Goal: Navigation & Orientation: Find specific page/section

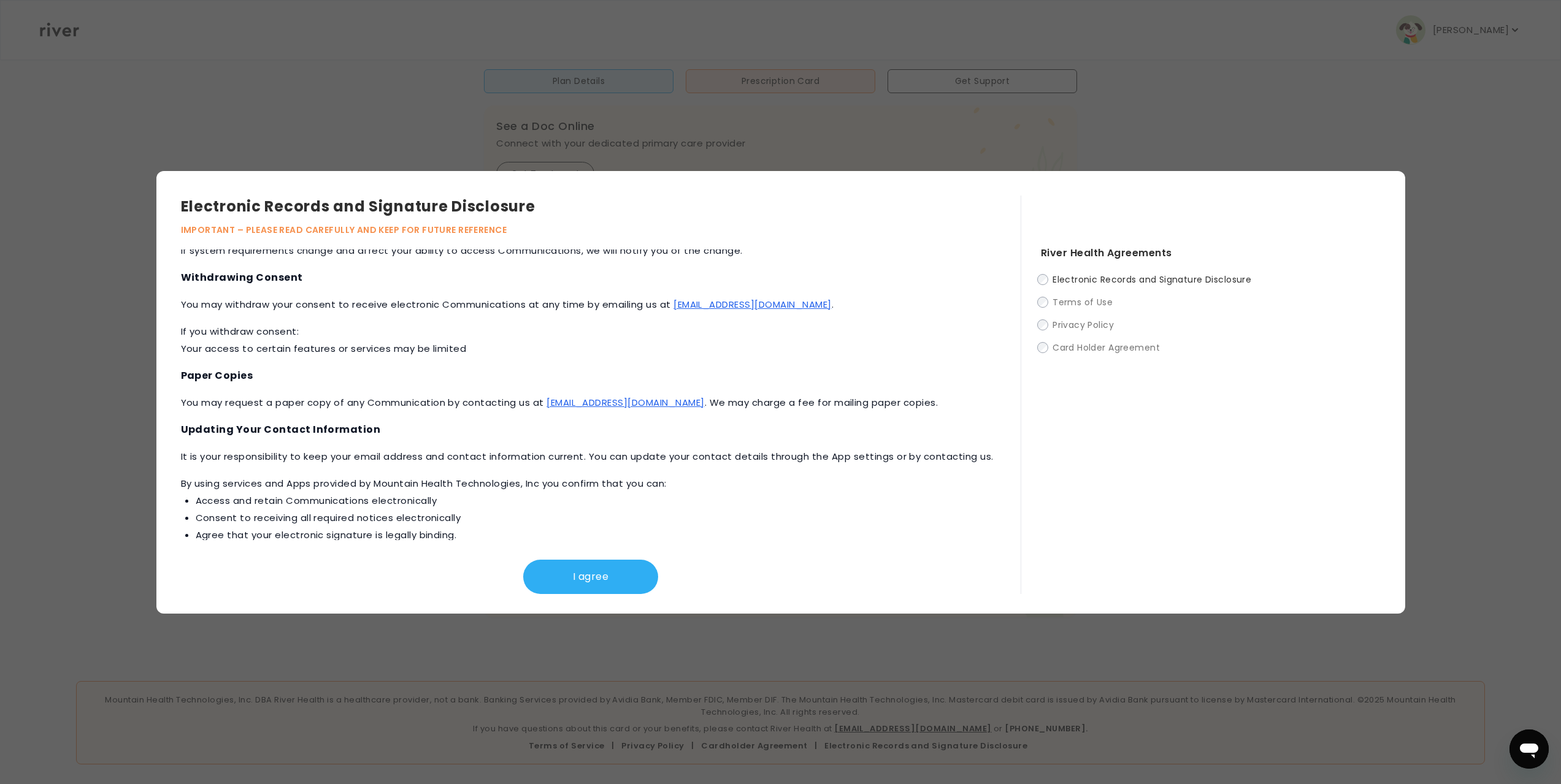
scroll to position [524, 0]
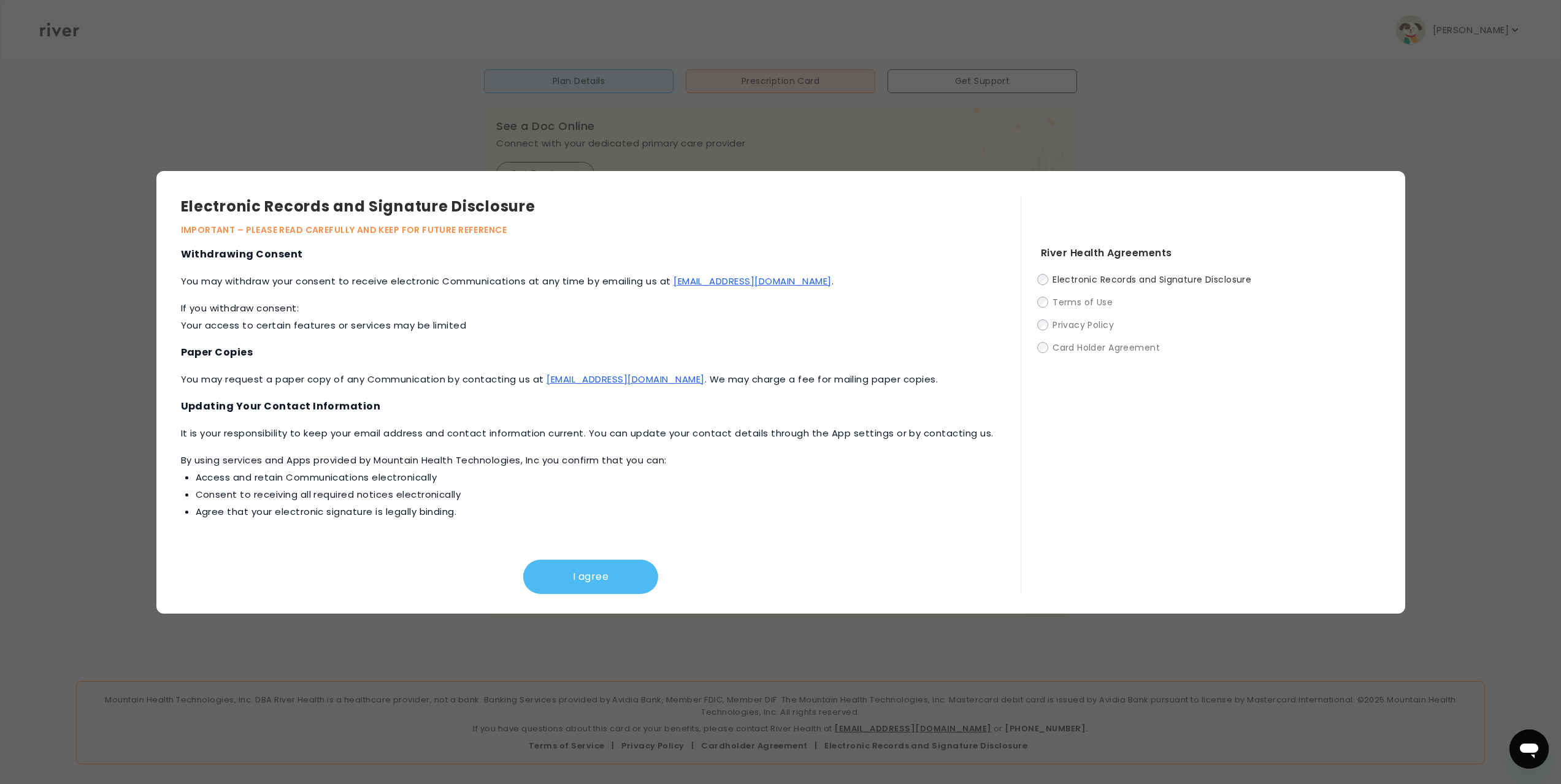
click at [577, 571] on button "I agree" at bounding box center [590, 578] width 135 height 34
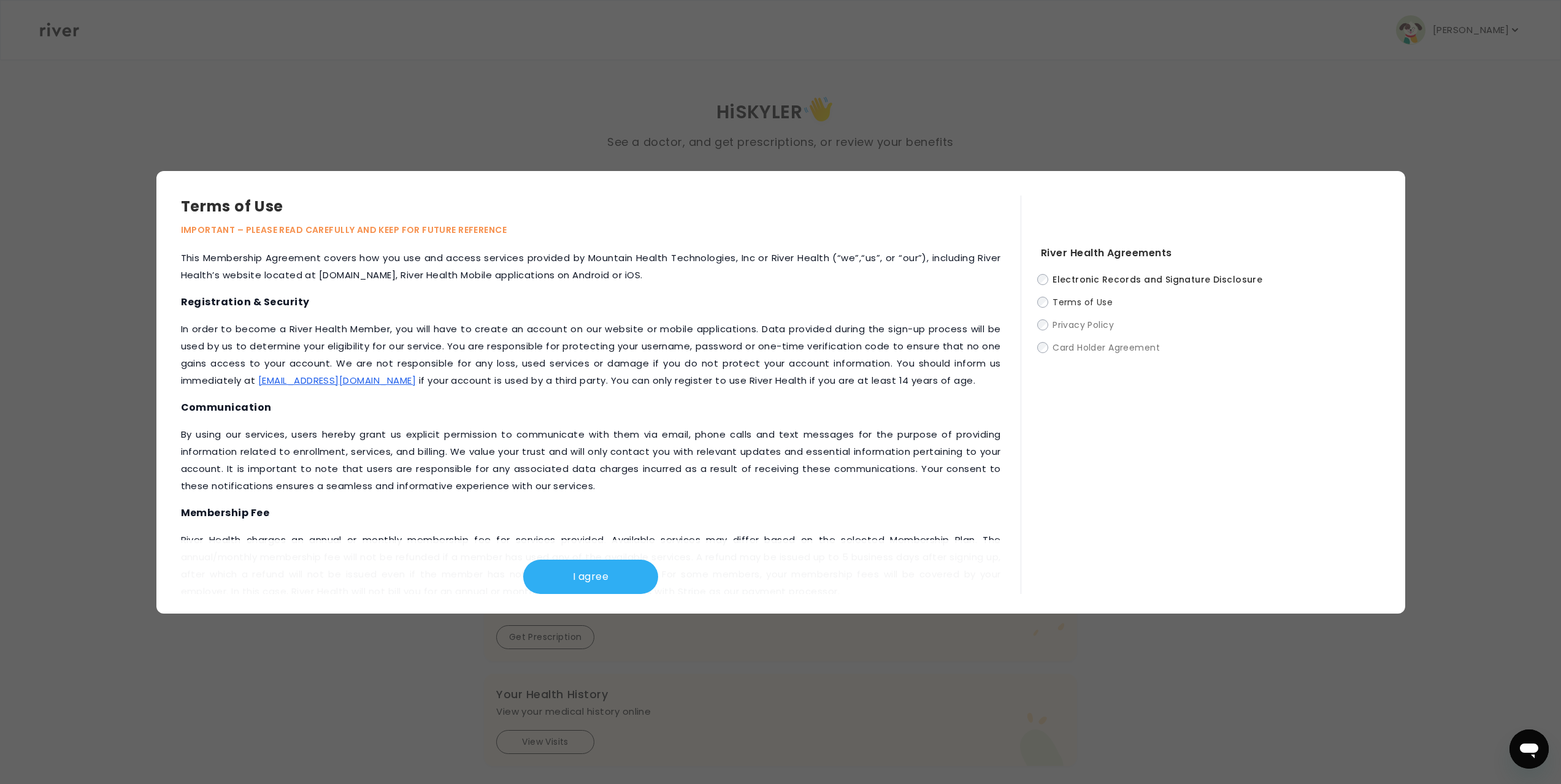
scroll to position [0, 0]
click at [350, 82] on div at bounding box center [780, 392] width 1561 height 784
drag, startPoint x: 1480, startPoint y: 199, endPoint x: 1327, endPoint y: 714, distance: 537.2
click at [1341, 718] on div at bounding box center [780, 392] width 1561 height 784
click at [1041, 355] on label "Card Holder Agreement" at bounding box center [1211, 347] width 340 height 15
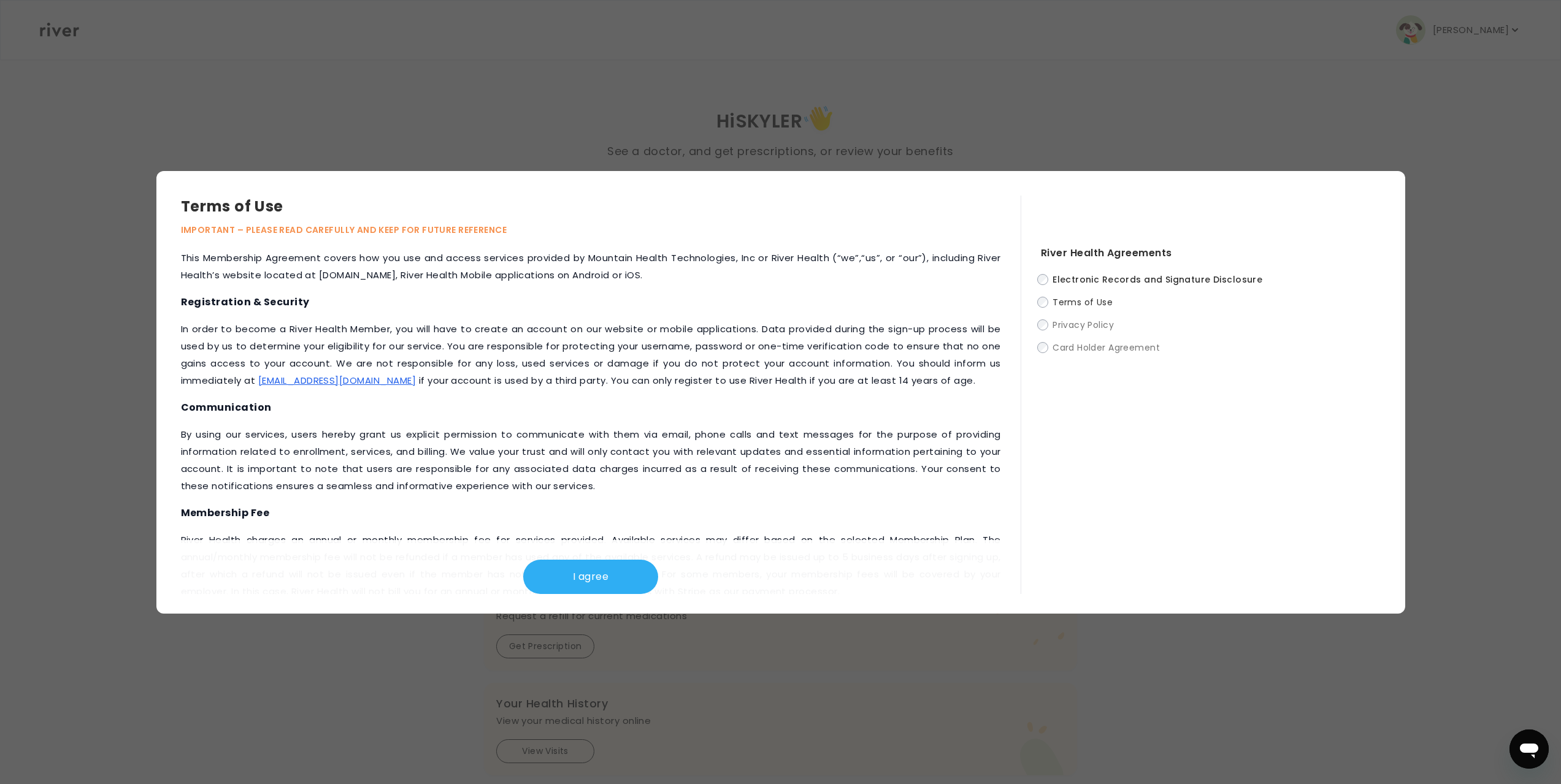
click at [214, 68] on div at bounding box center [780, 392] width 1561 height 784
drag, startPoint x: 206, startPoint y: 65, endPoint x: 539, endPoint y: 36, distance: 334.3
click at [539, 36] on div at bounding box center [780, 392] width 1561 height 784
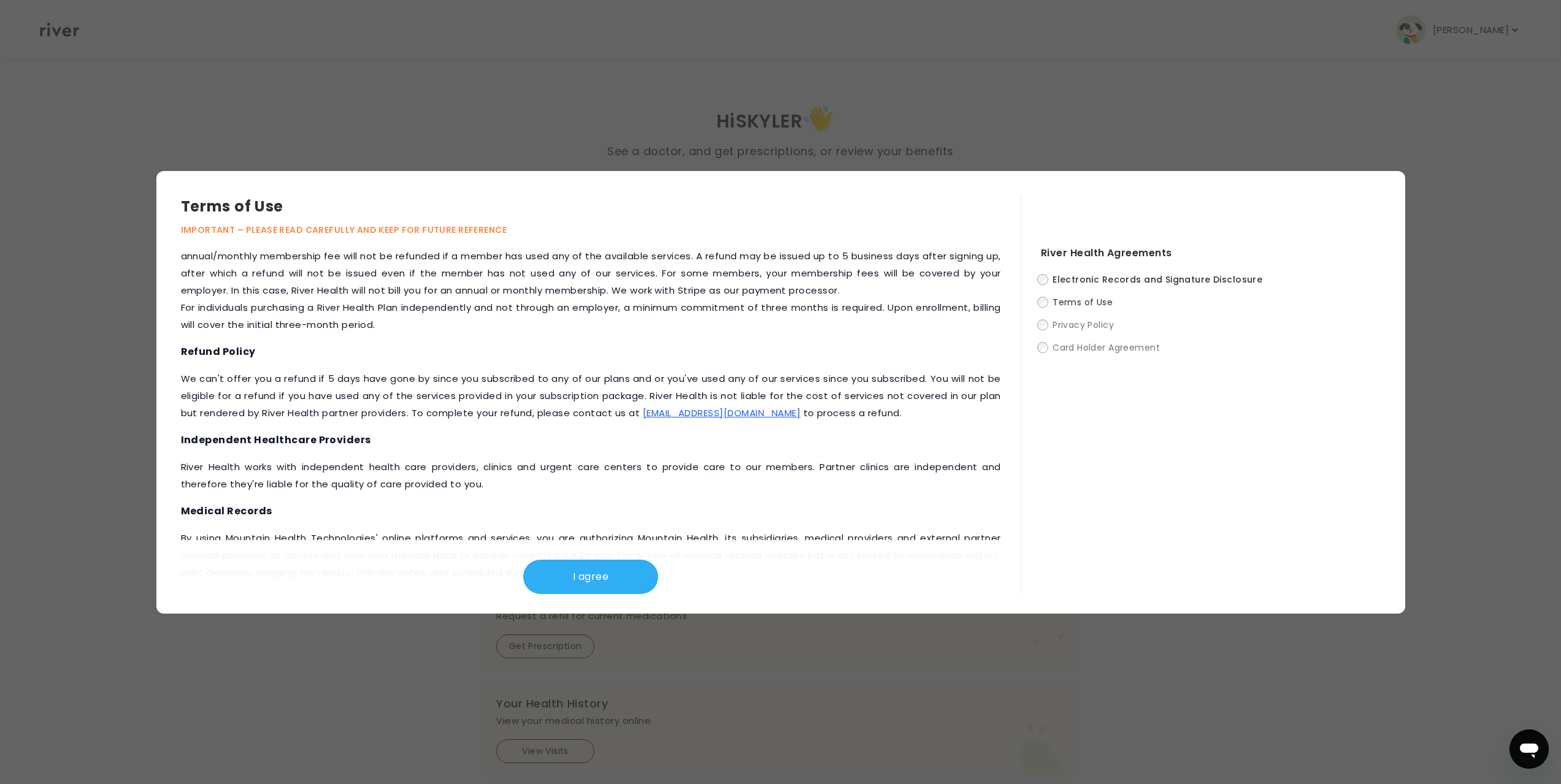
scroll to position [307, 0]
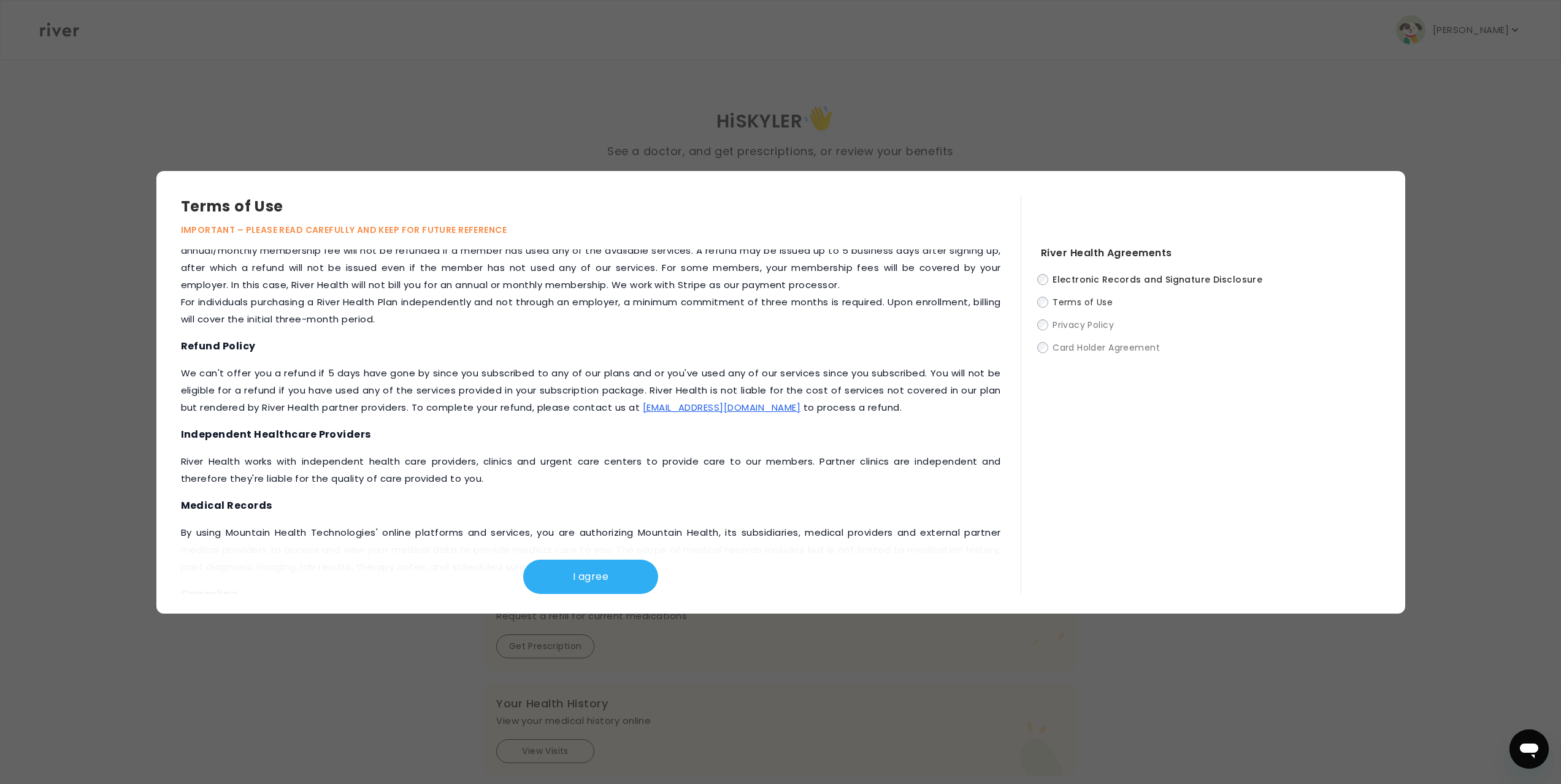
click at [729, 414] on link "[EMAIL_ADDRESS][DOMAIN_NAME]" at bounding box center [722, 407] width 158 height 13
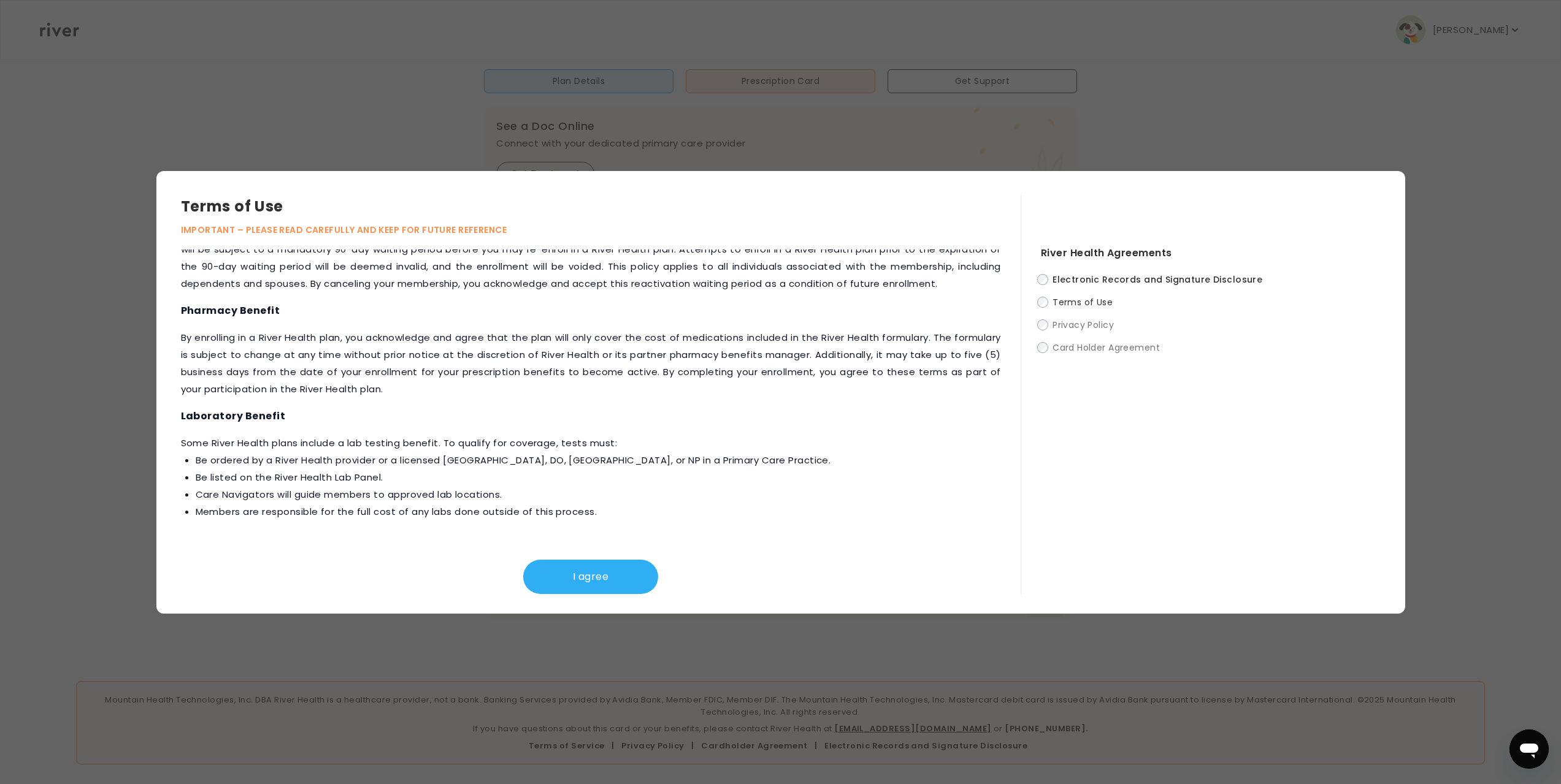
scroll to position [284, 0]
click at [1463, 345] on div "Terms of Use IMPORTANT – PLEASE READ CAREFULLY AND KEEP FOR FUTURE REFERENCE Th…" at bounding box center [780, 392] width 1561 height 443
click at [556, 562] on button "I agree" at bounding box center [590, 578] width 135 height 34
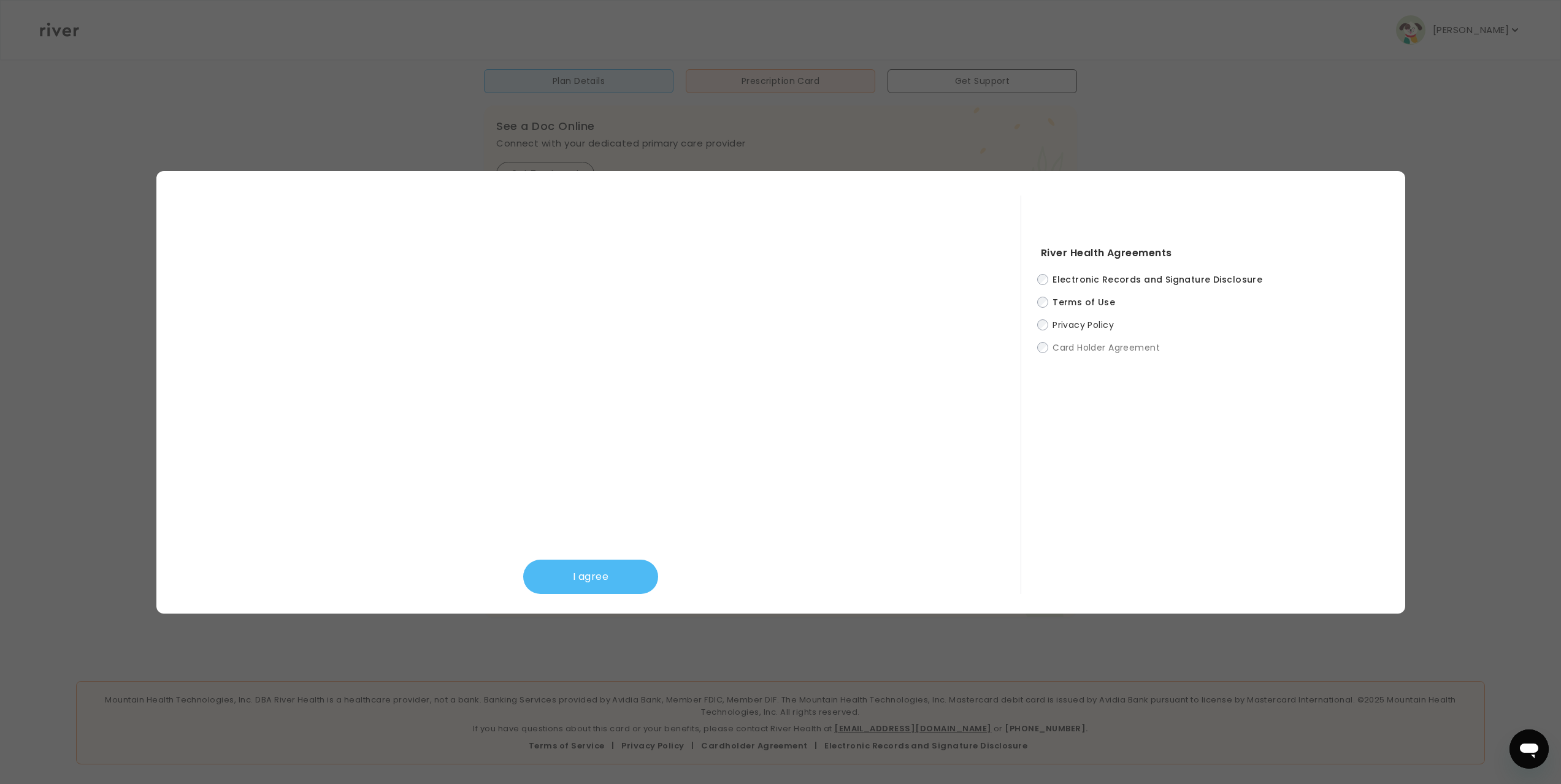
click at [570, 560] on button "I agree" at bounding box center [590, 578] width 135 height 34
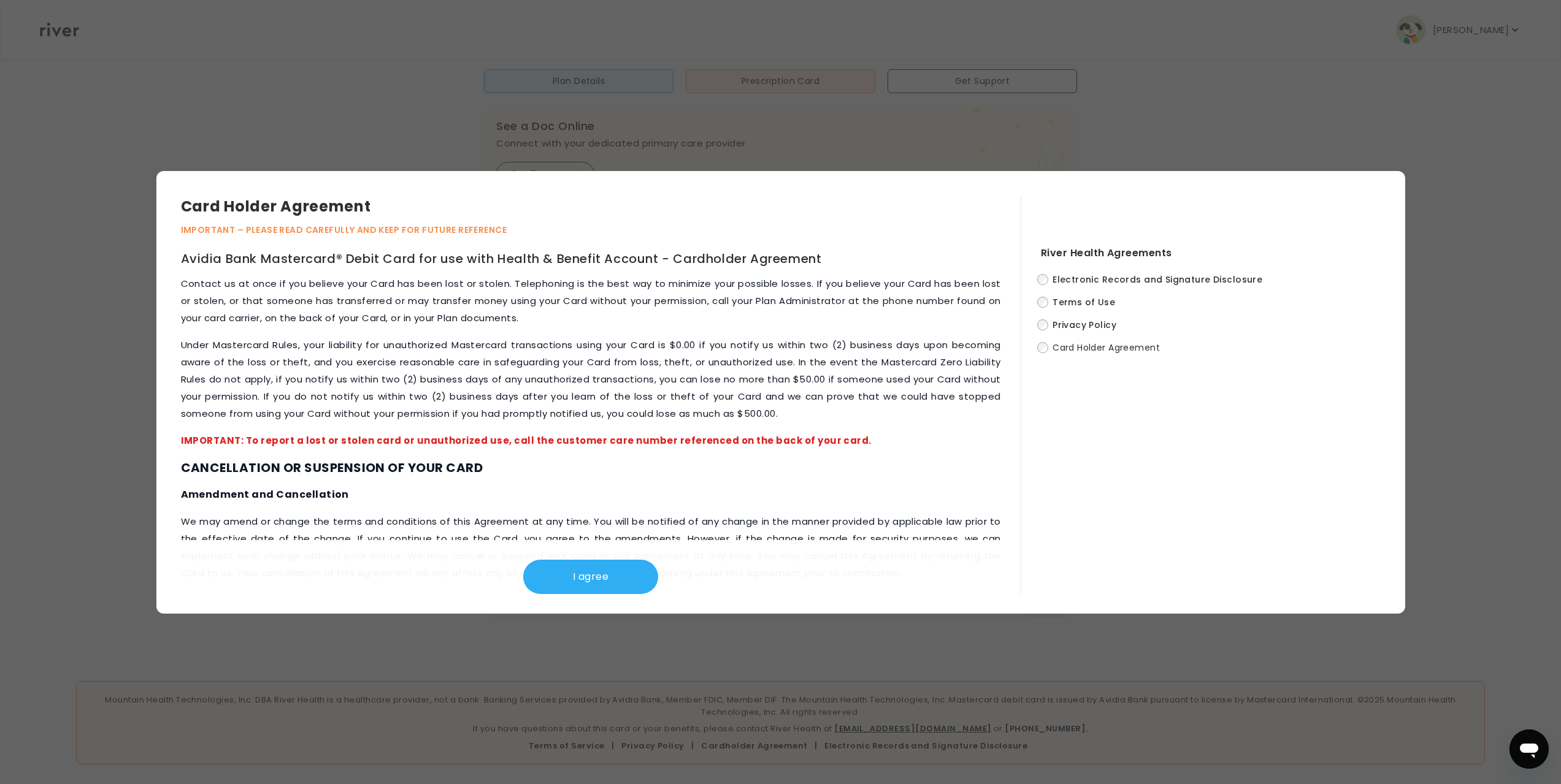
scroll to position [3486, 0]
click at [562, 561] on button "I agree" at bounding box center [590, 578] width 135 height 34
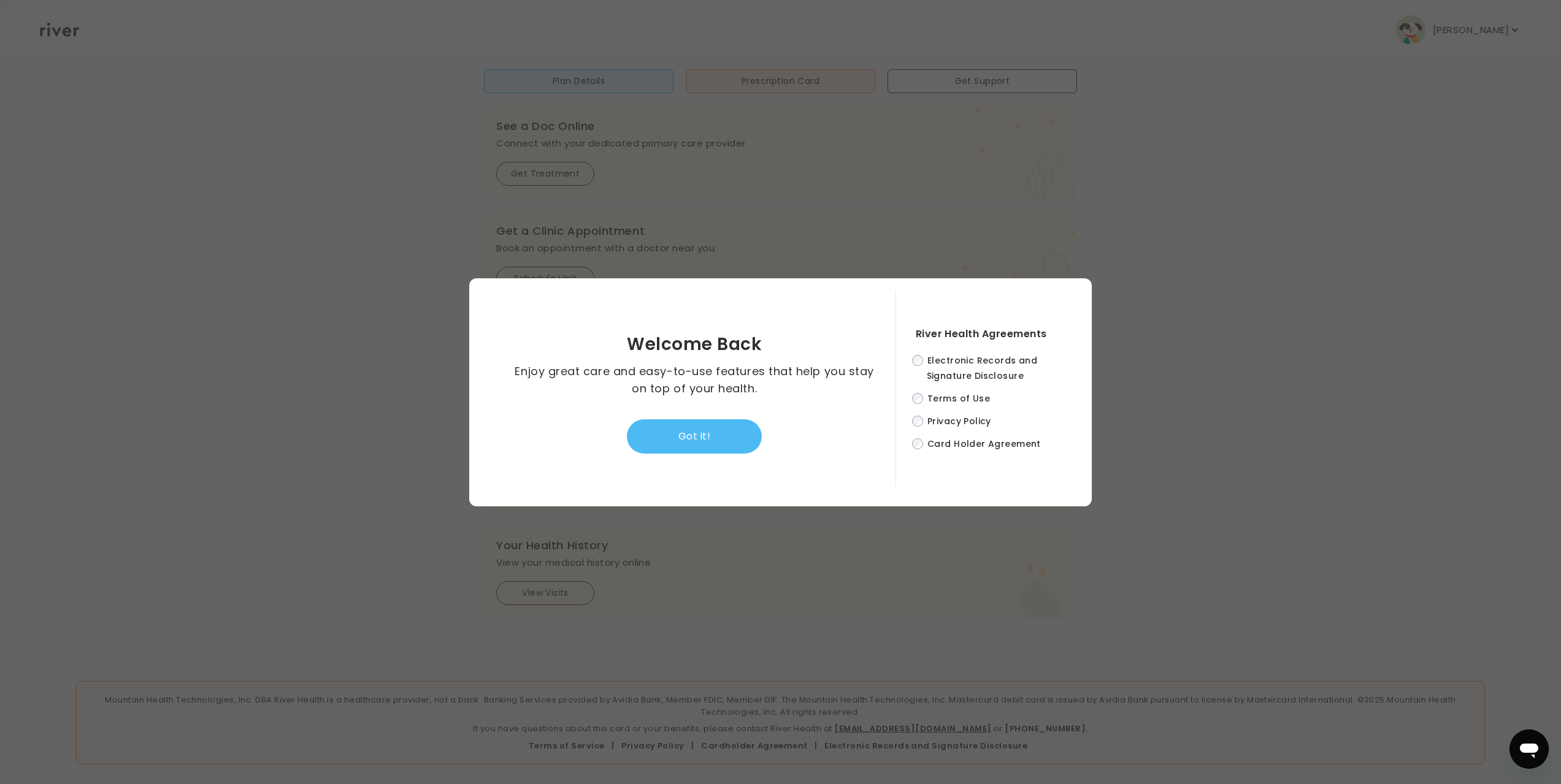
click at [643, 444] on button "Got it!" at bounding box center [694, 436] width 135 height 34
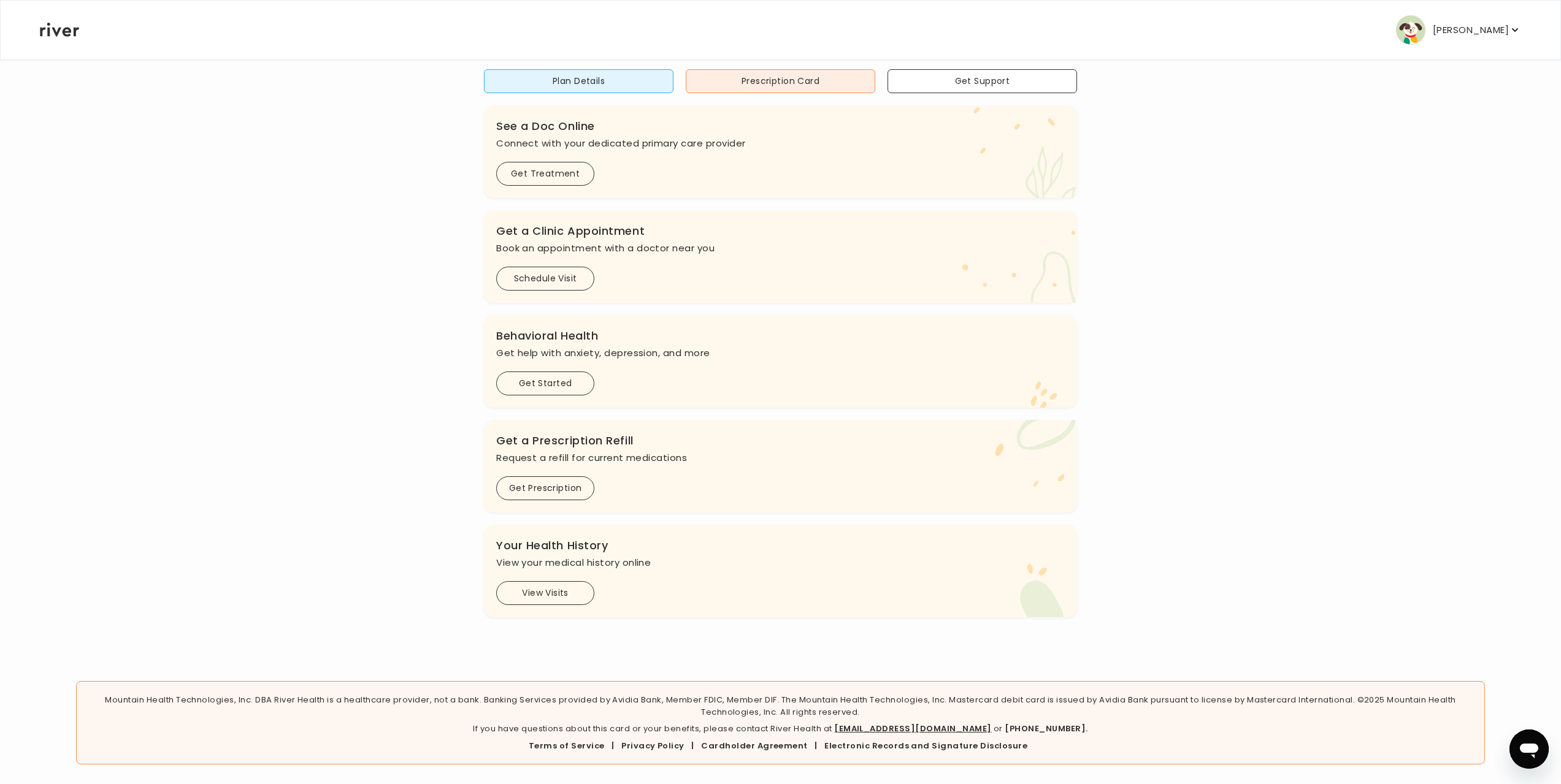
scroll to position [224, 0]
click at [539, 387] on button "Get Started" at bounding box center [545, 384] width 98 height 24
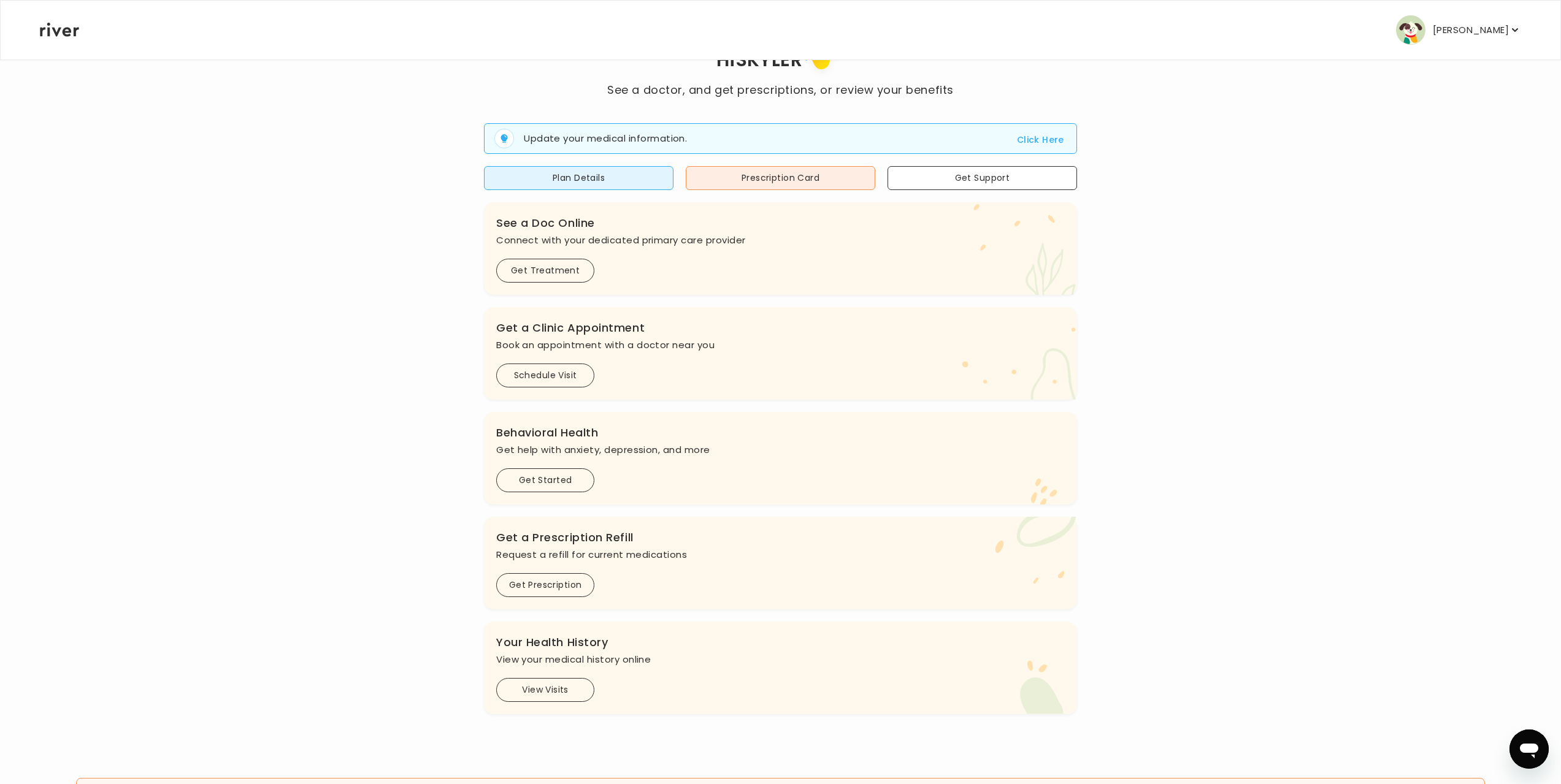
scroll to position [39, 0]
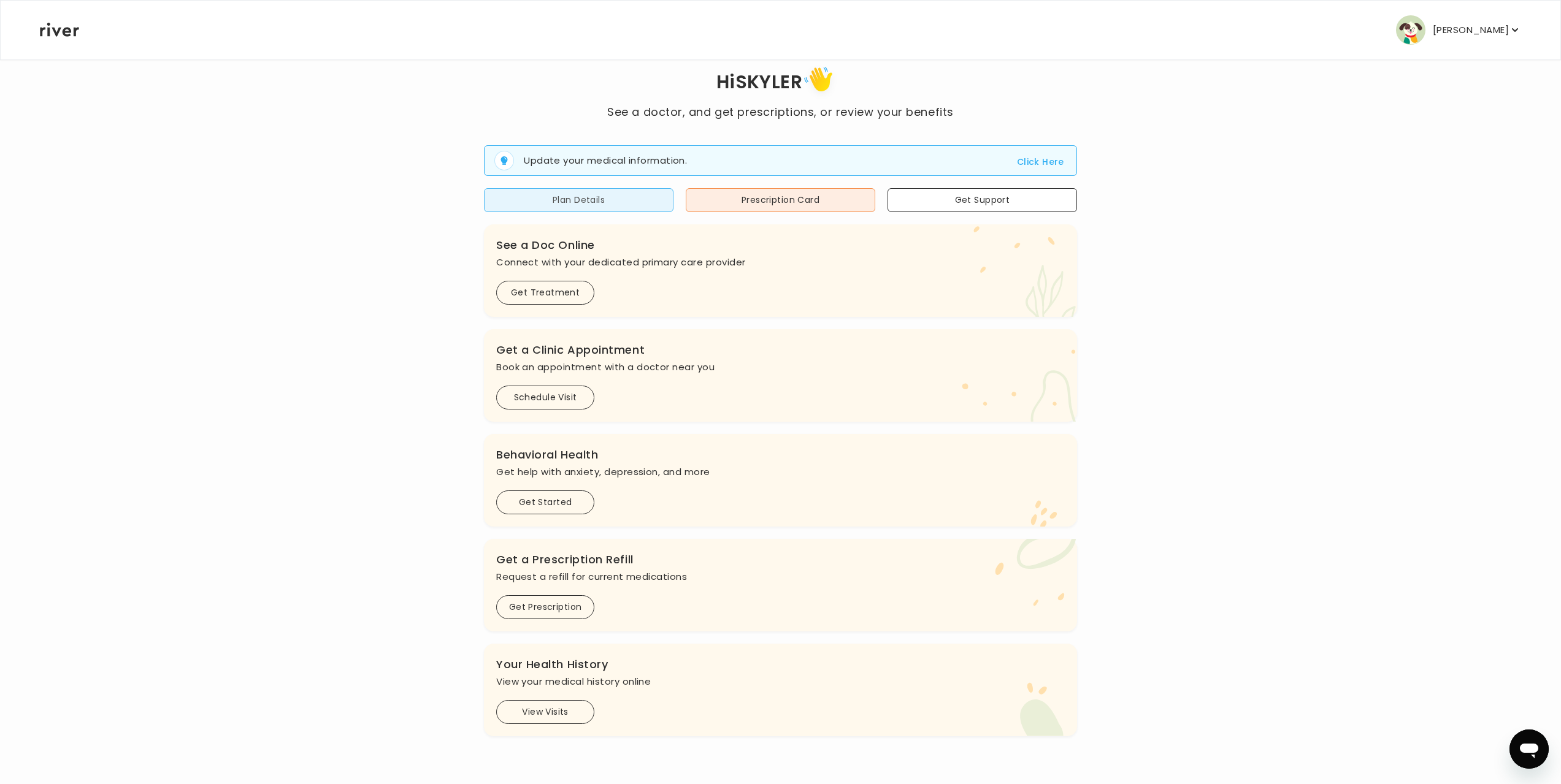
click at [628, 212] on button "Plan Details" at bounding box center [579, 200] width 189 height 24
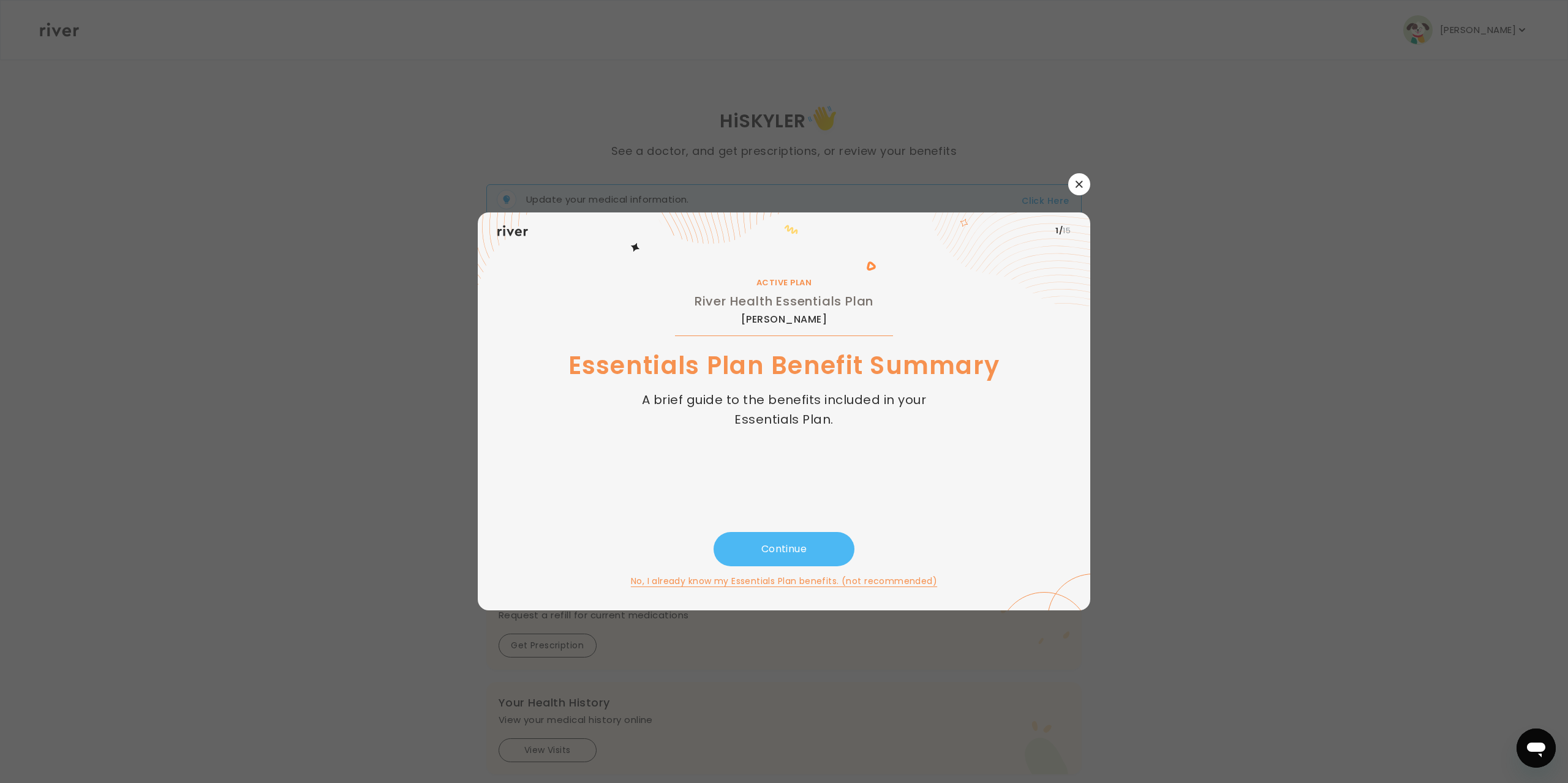
click at [830, 540] on button "Continue" at bounding box center [784, 550] width 141 height 34
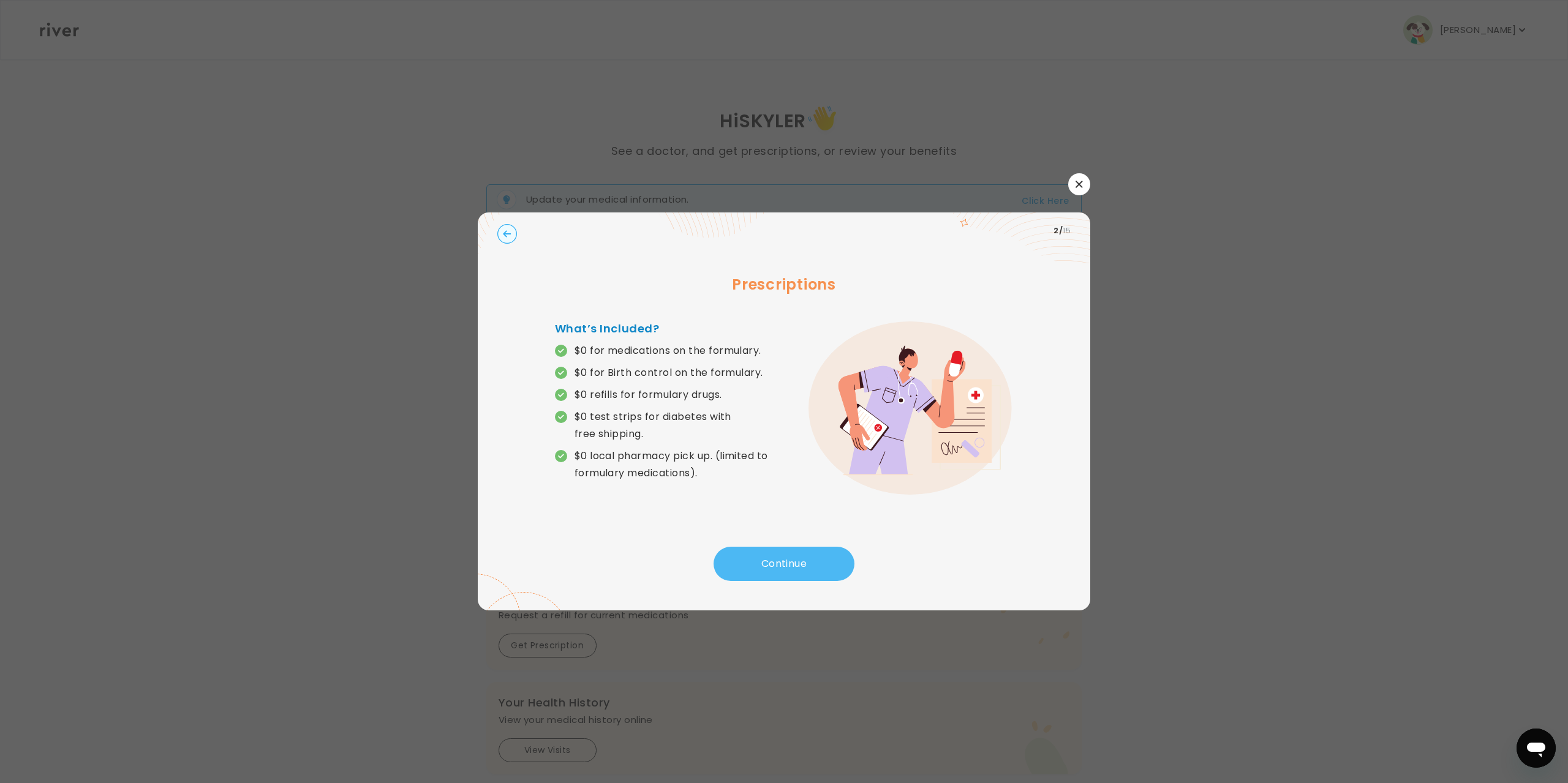
click at [805, 560] on button "Continue" at bounding box center [784, 564] width 141 height 34
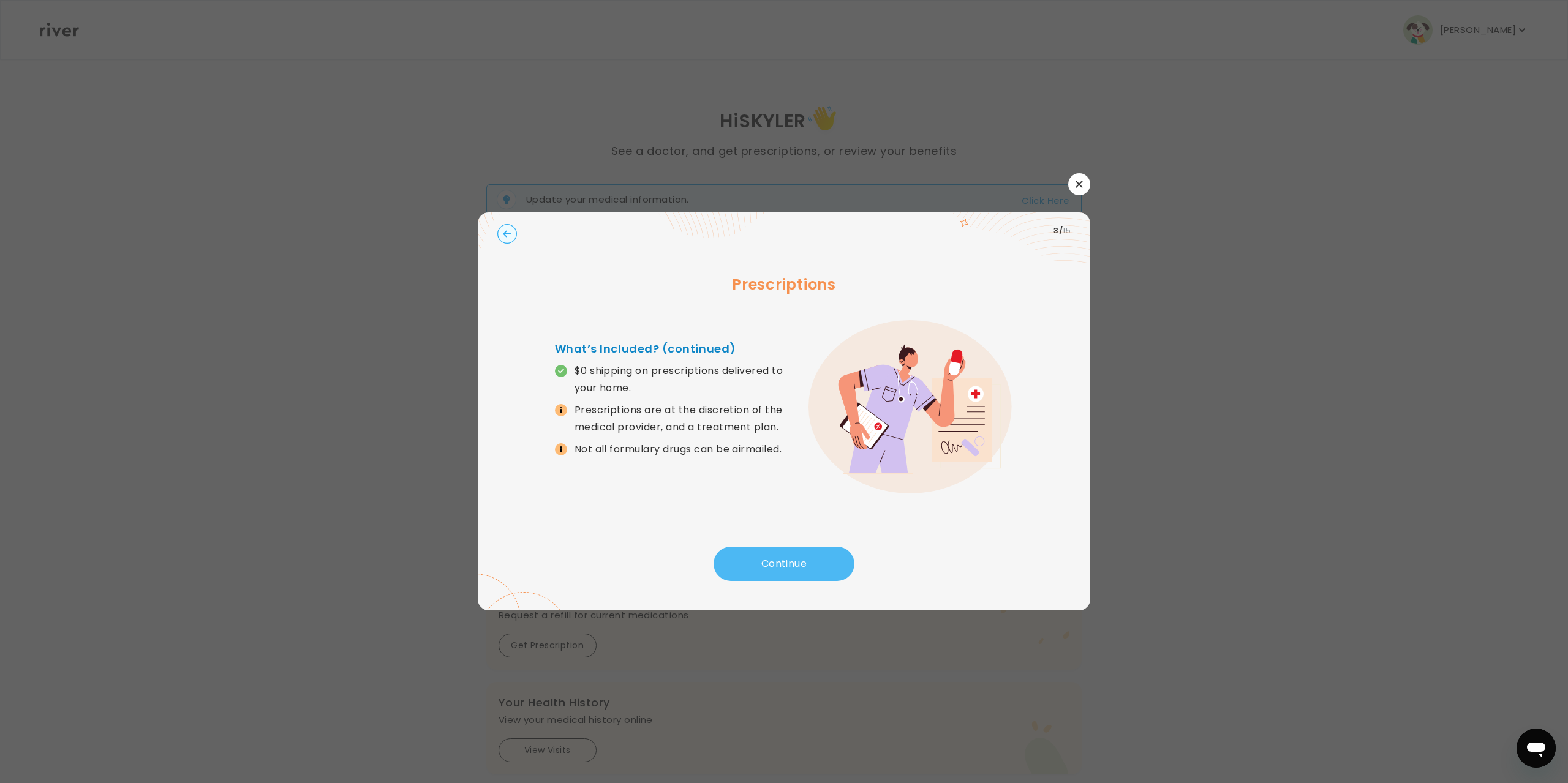
click at [804, 560] on button "Continue" at bounding box center [784, 564] width 141 height 34
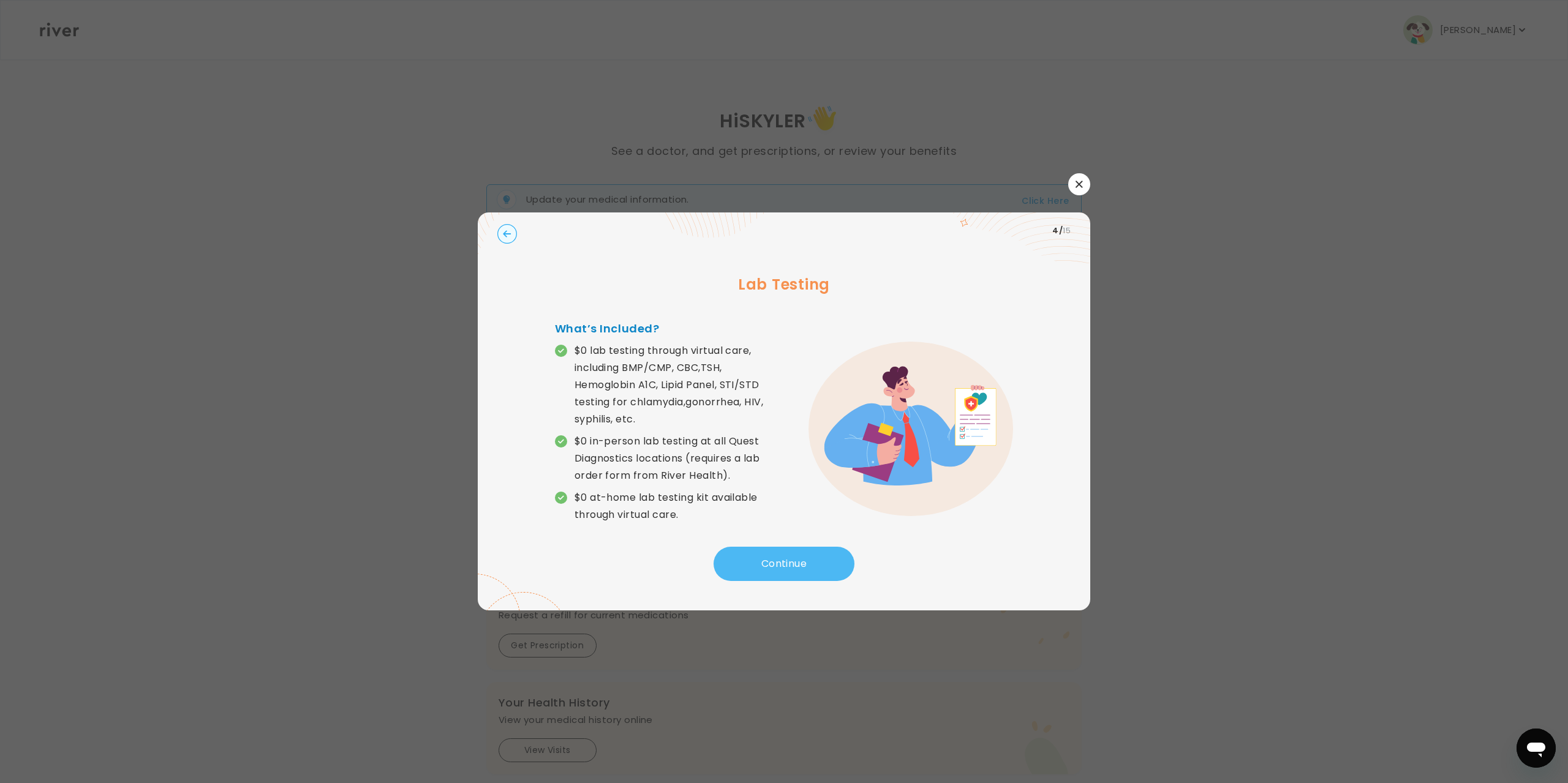
click at [771, 581] on button "Continue" at bounding box center [784, 564] width 141 height 34
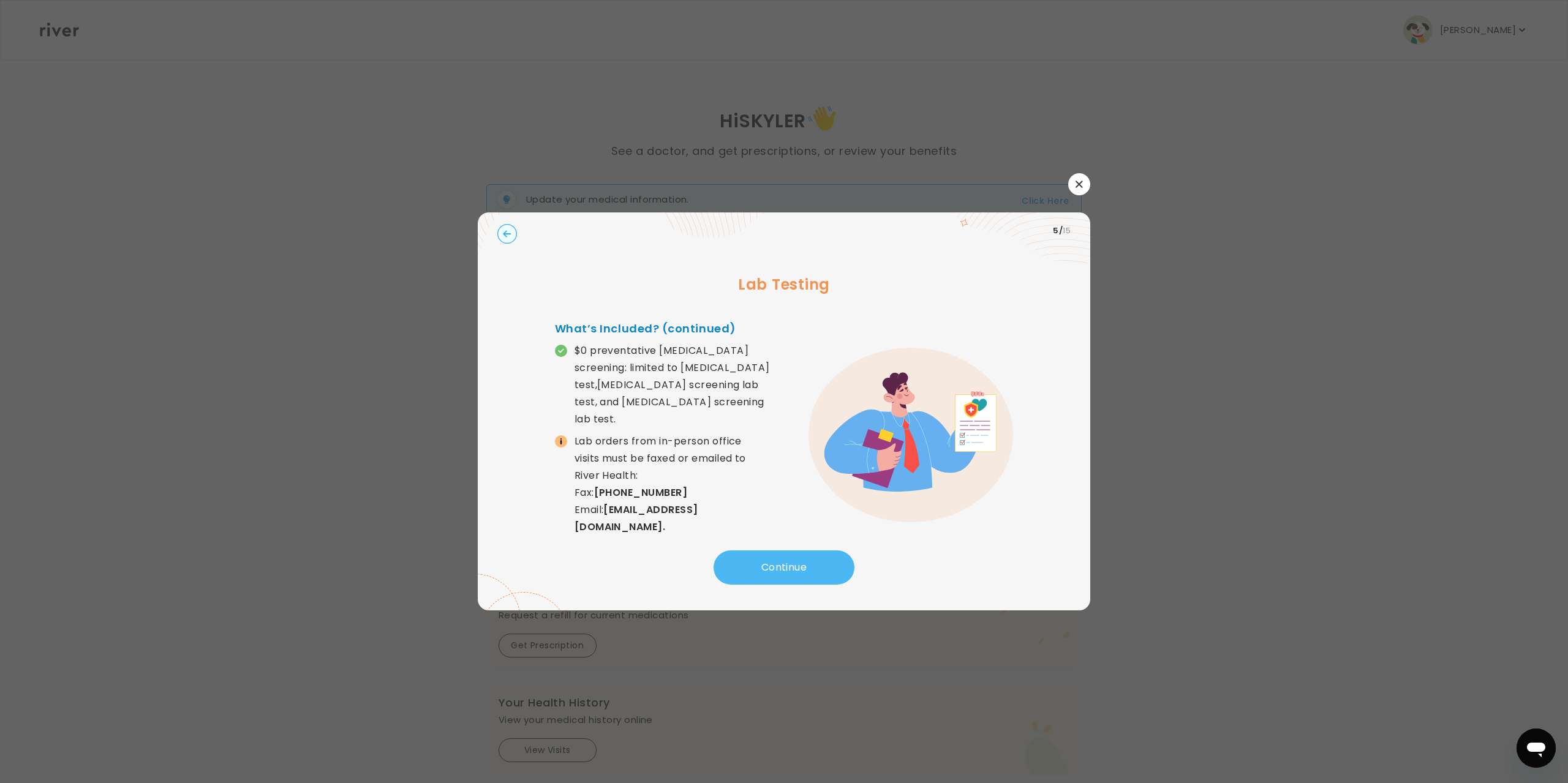
click at [760, 563] on button "Continue" at bounding box center [784, 568] width 141 height 34
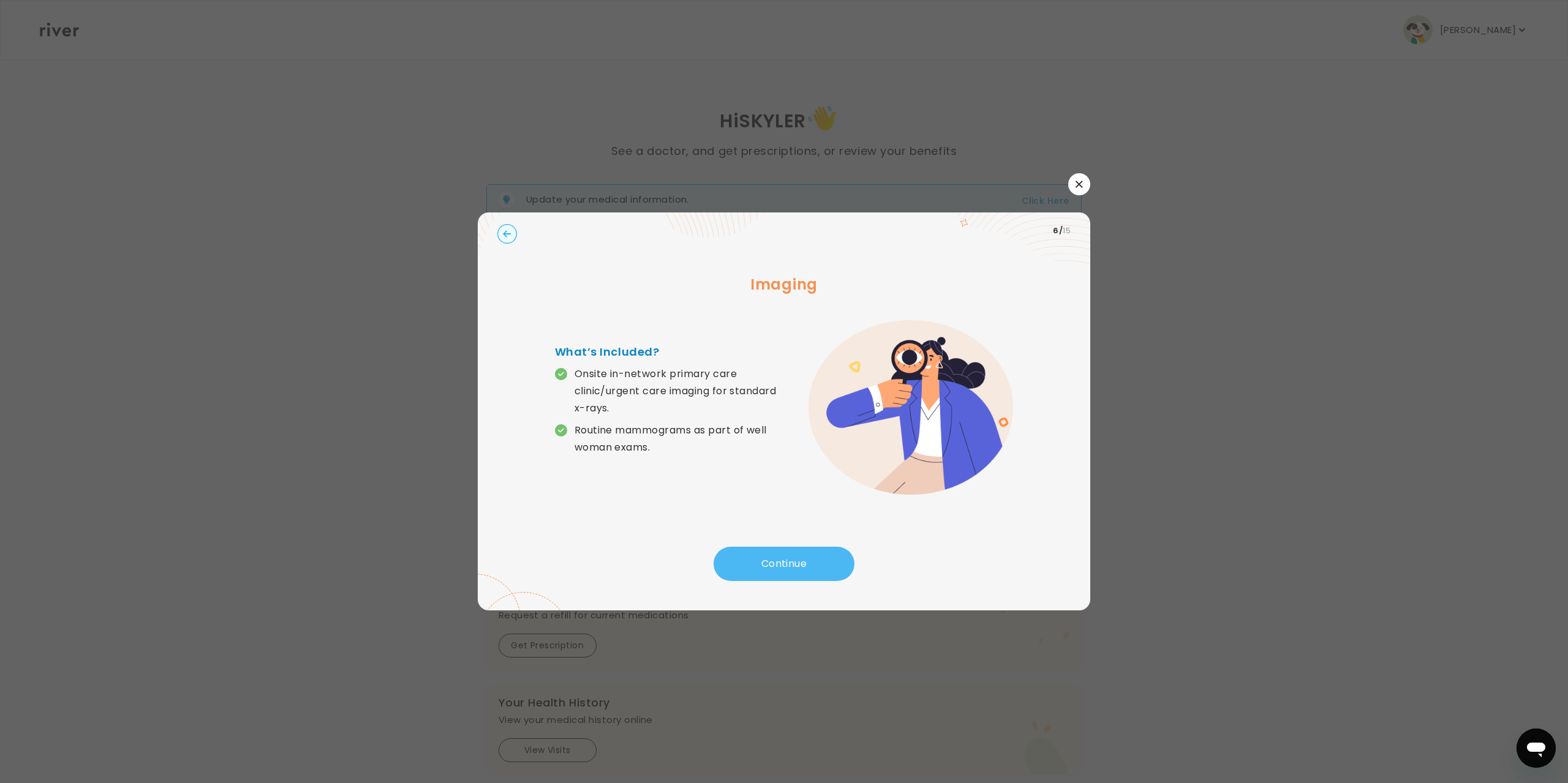
click at [754, 561] on button "Continue" at bounding box center [784, 564] width 141 height 34
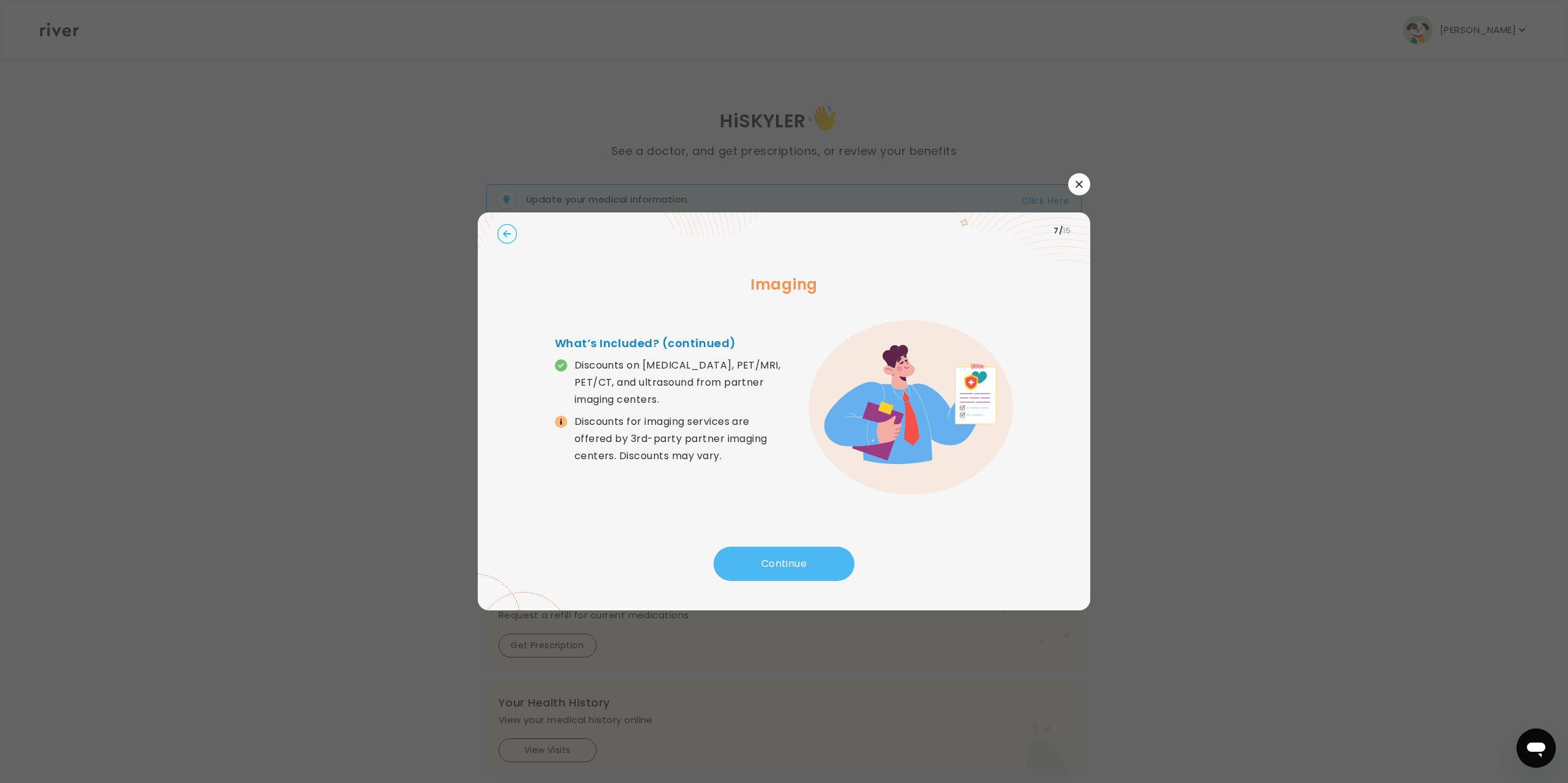
click at [754, 561] on button "Continue" at bounding box center [784, 564] width 141 height 34
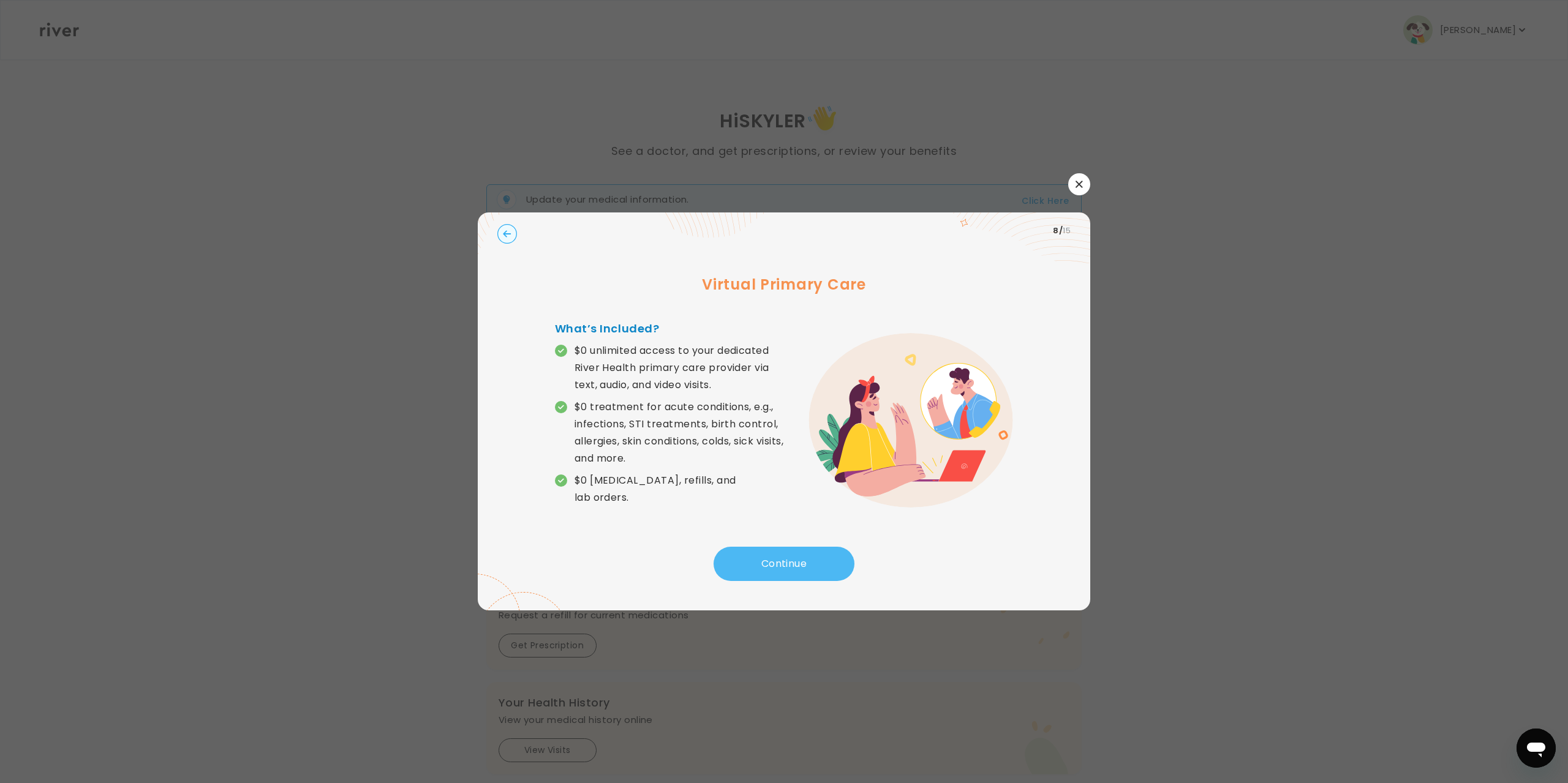
click at [754, 561] on button "Continue" at bounding box center [784, 564] width 141 height 34
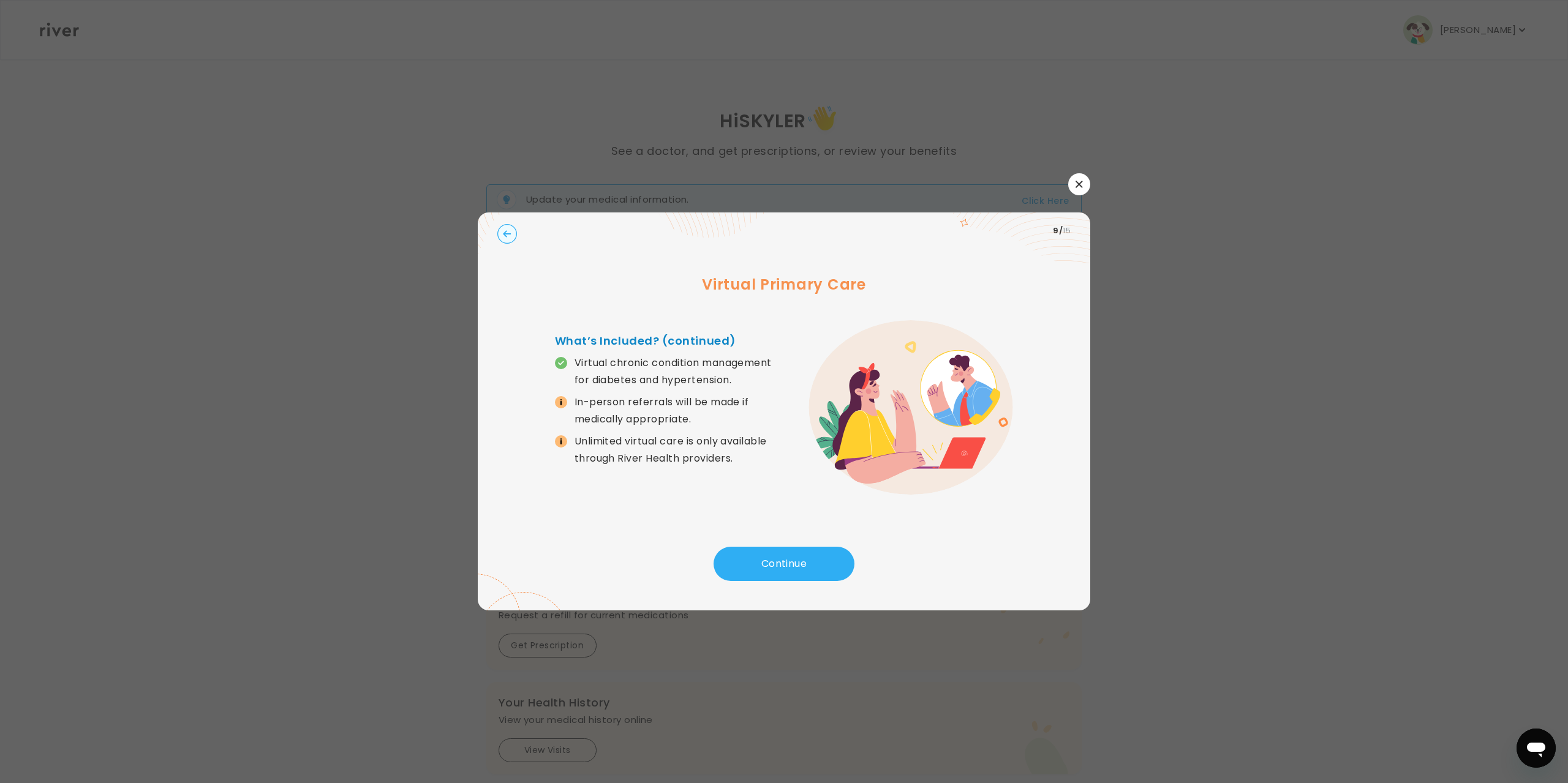
click at [1074, 174] on button "button" at bounding box center [1079, 184] width 22 height 22
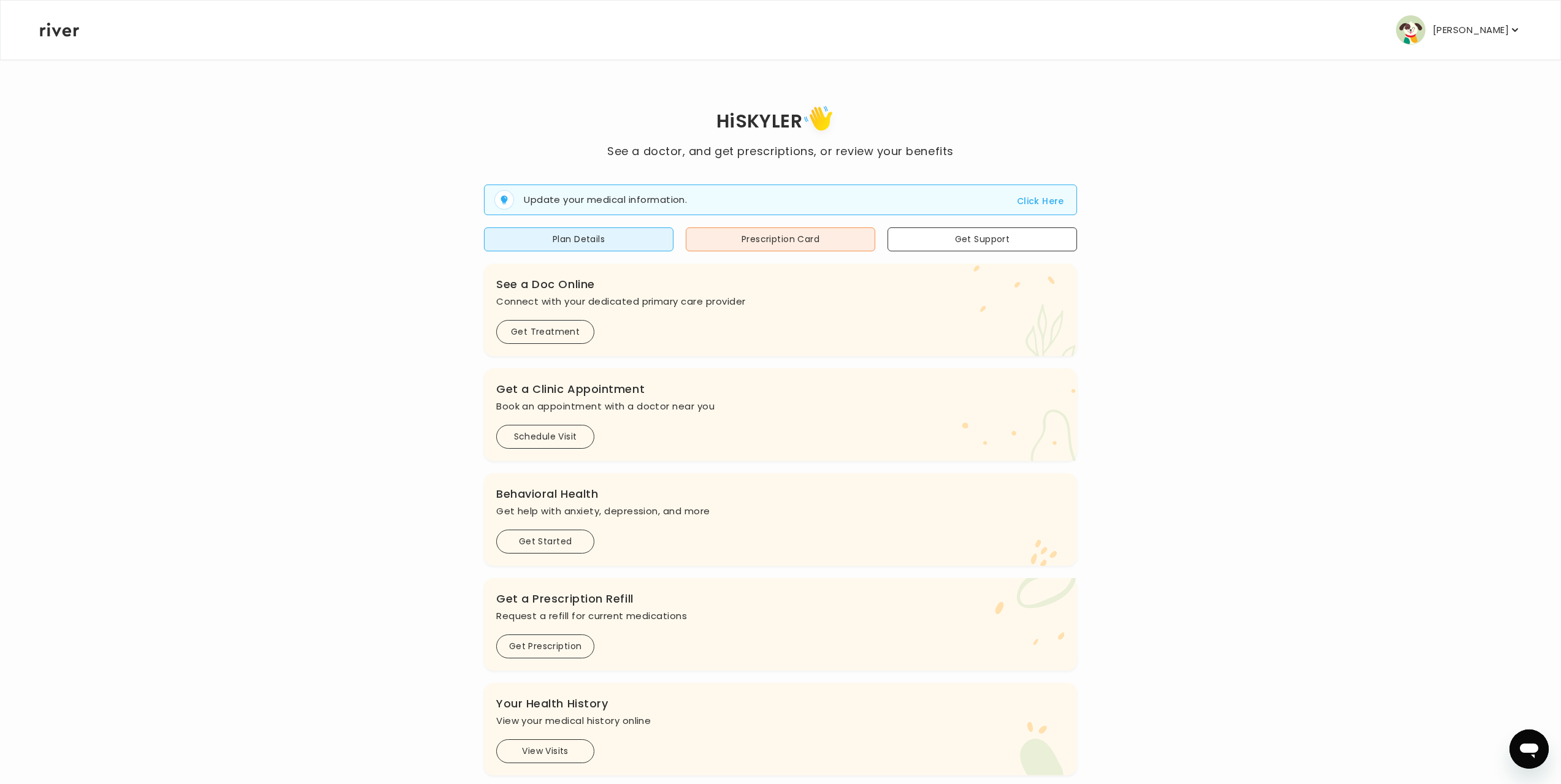
click at [1463, 39] on p "[PERSON_NAME]" at bounding box center [1471, 30] width 76 height 17
click at [1431, 81] on div "Profile" at bounding box center [1444, 66] width 152 height 27
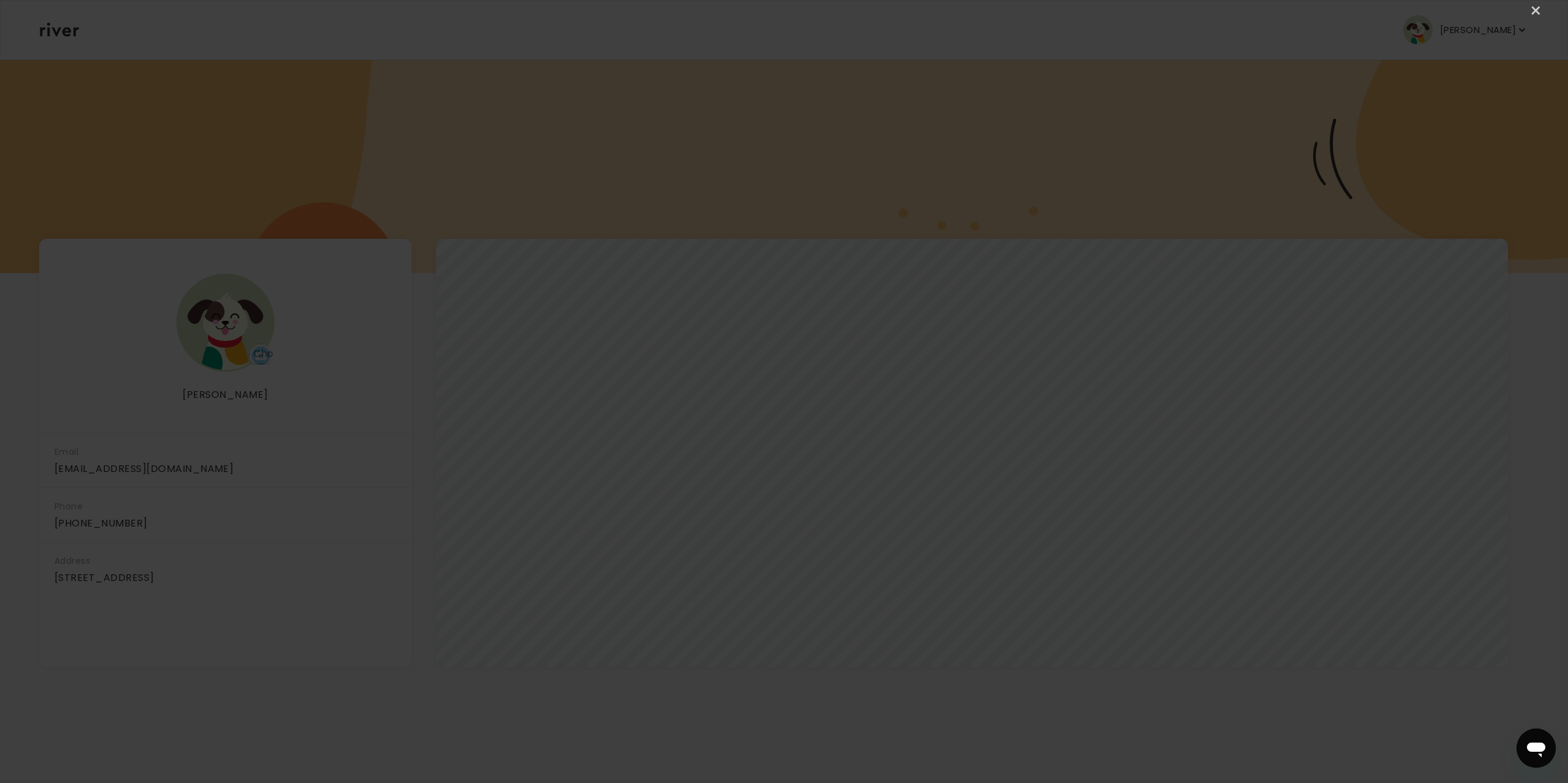
click at [1545, 6] on div "×" at bounding box center [784, 392] width 1568 height 783
click at [1539, 6] on link "×" at bounding box center [1536, 11] width 14 height 14
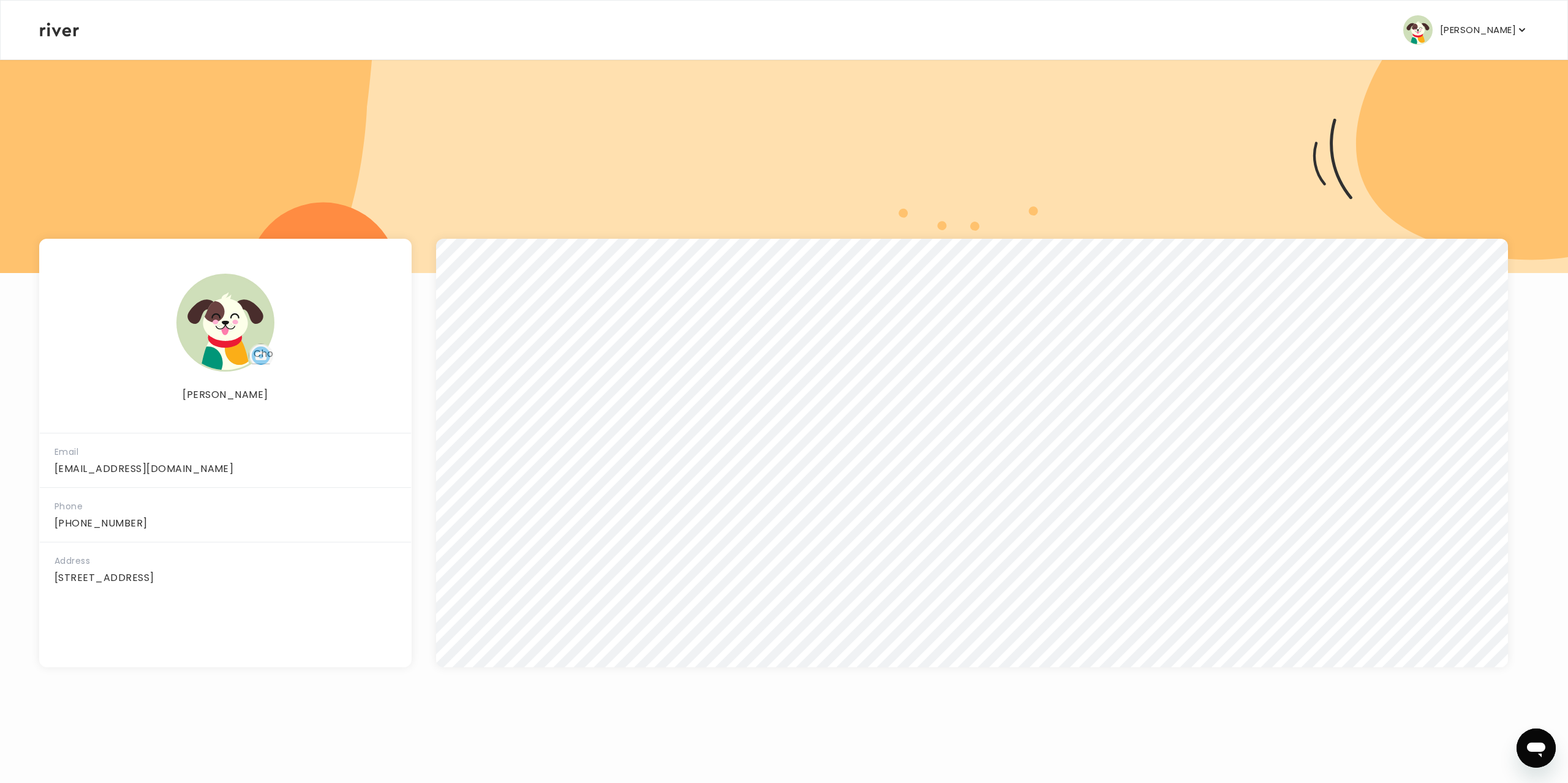
click at [1493, 39] on p "[PERSON_NAME]" at bounding box center [1478, 30] width 76 height 17
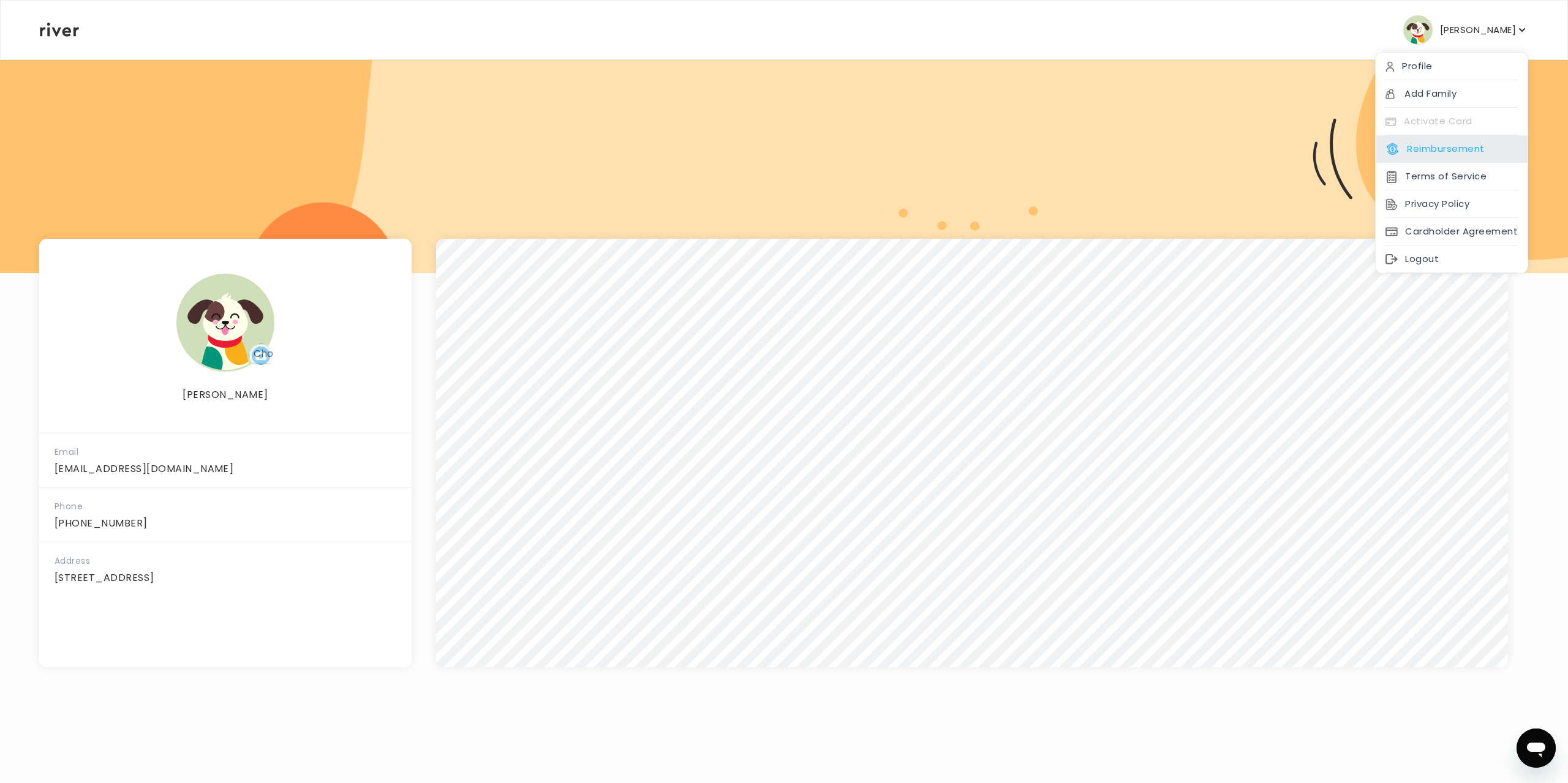
click at [1426, 163] on div "Reimbursement" at bounding box center [1452, 149] width 152 height 27
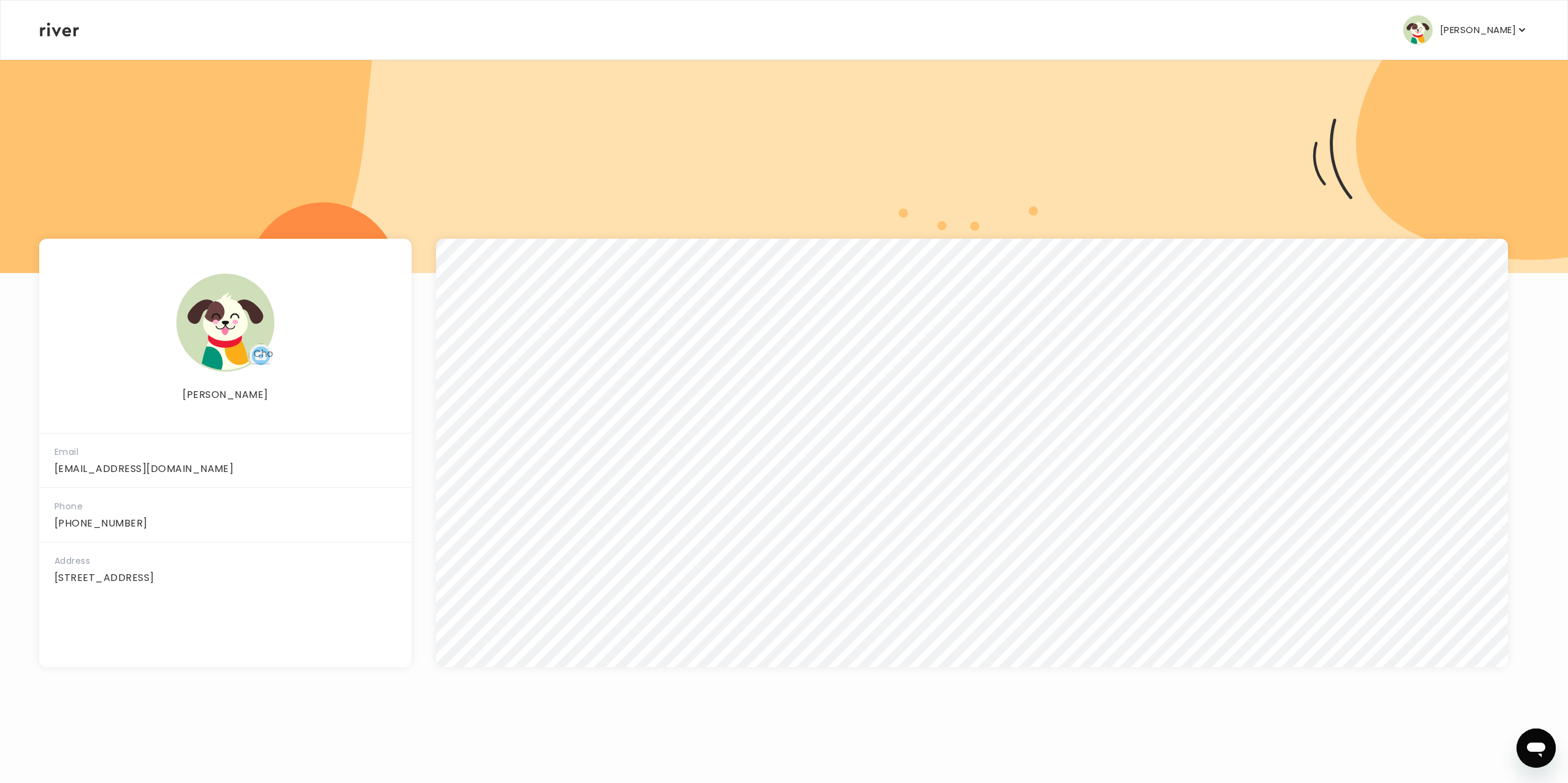
click at [1478, 35] on p "[PERSON_NAME]" at bounding box center [1478, 30] width 76 height 17
click at [63, 34] on icon at bounding box center [59, 30] width 39 height 14
